Goal: Find contact information: Find contact information

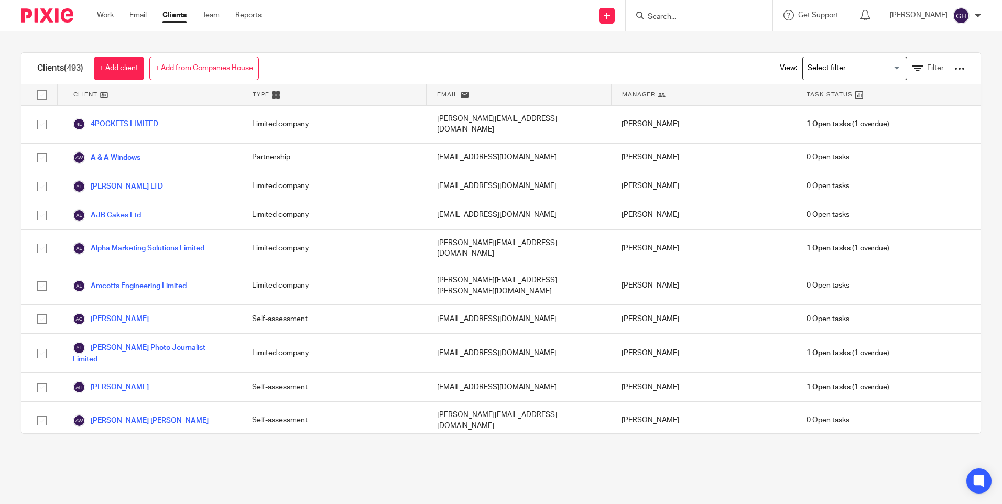
click at [703, 17] on input "Search" at bounding box center [694, 17] width 94 height 9
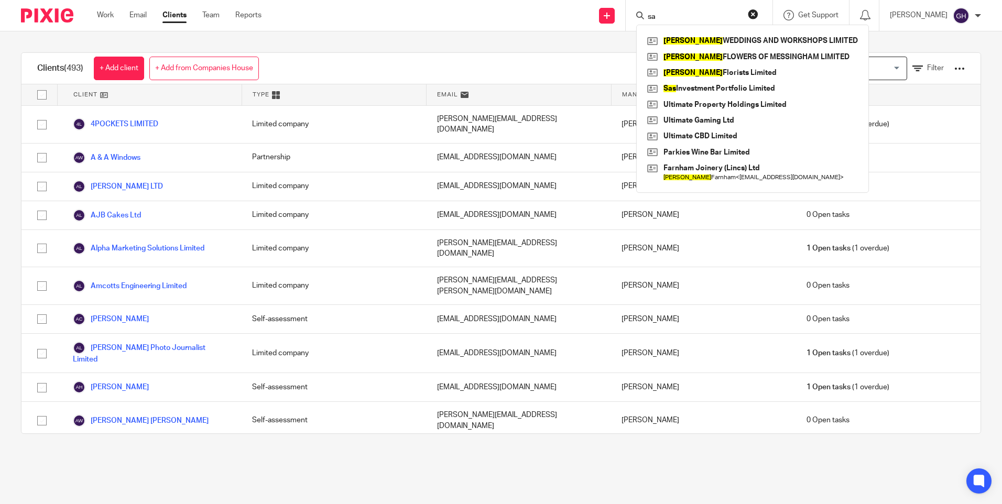
type input "s"
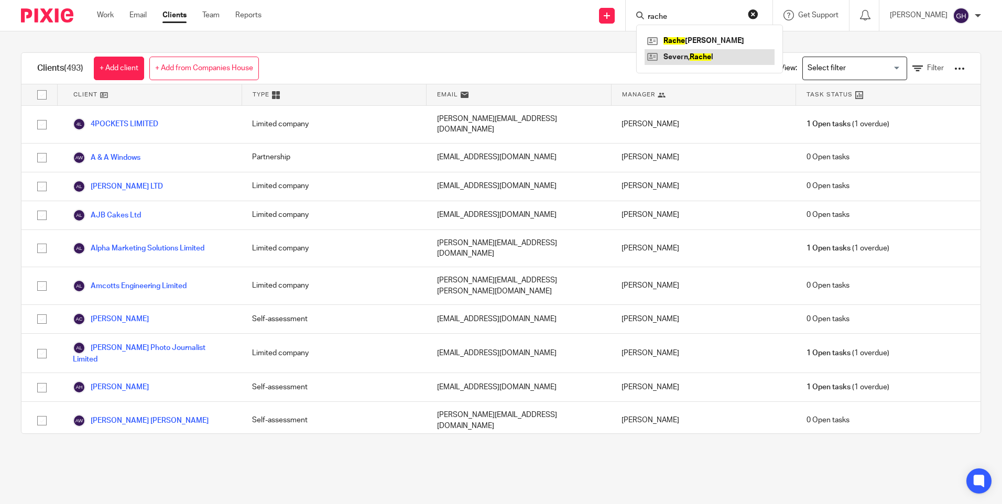
type input "rache"
click at [708, 53] on link at bounding box center [710, 57] width 130 height 16
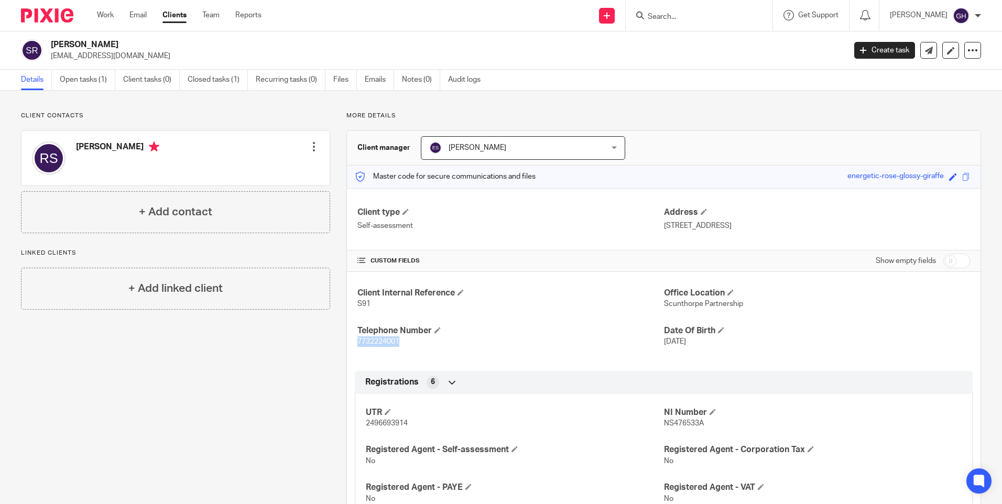
drag, startPoint x: 401, startPoint y: 341, endPoint x: 341, endPoint y: 348, distance: 60.2
click at [341, 348] on div "More details Client manager [PERSON_NAME] [PERSON_NAME] [PERSON_NAME] [PERSON_N…" at bounding box center [655, 319] width 651 height 415
copy span "7732224001"
